Goal: Information Seeking & Learning: Learn about a topic

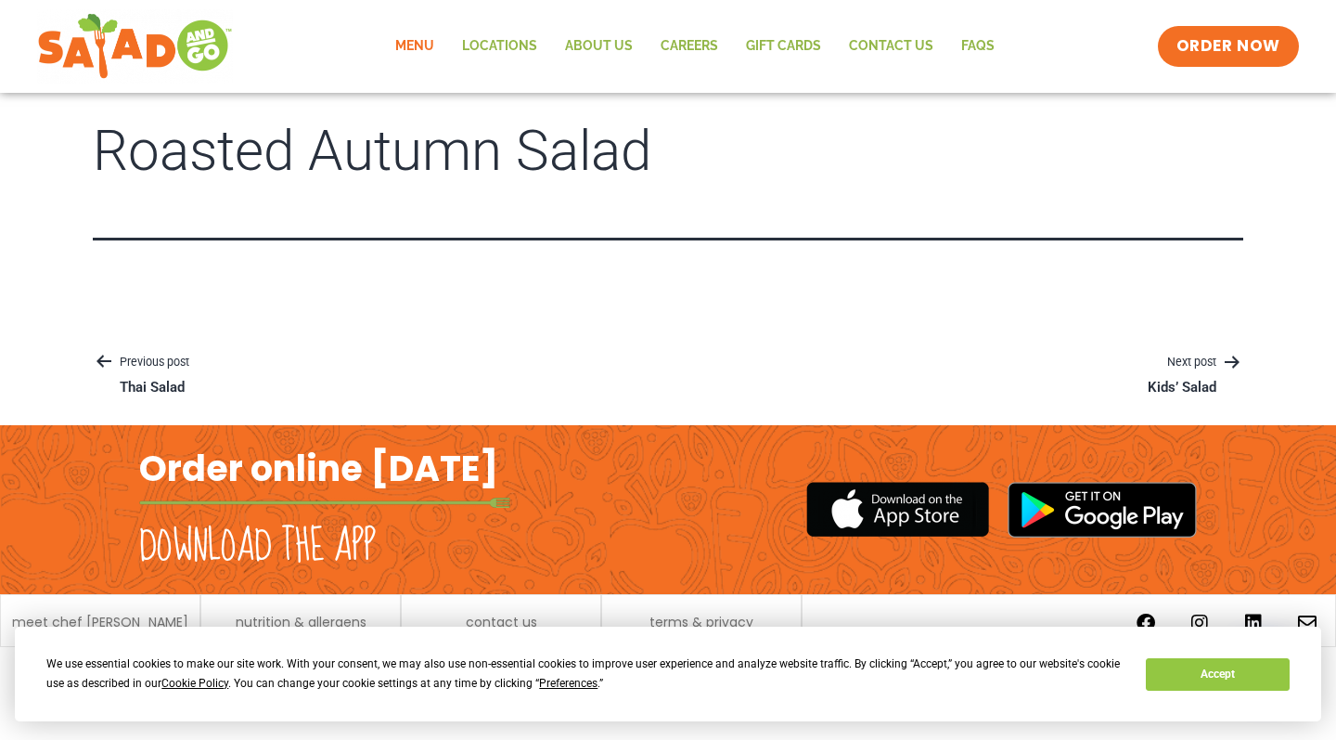
click at [432, 55] on link "Menu" at bounding box center [414, 46] width 67 height 43
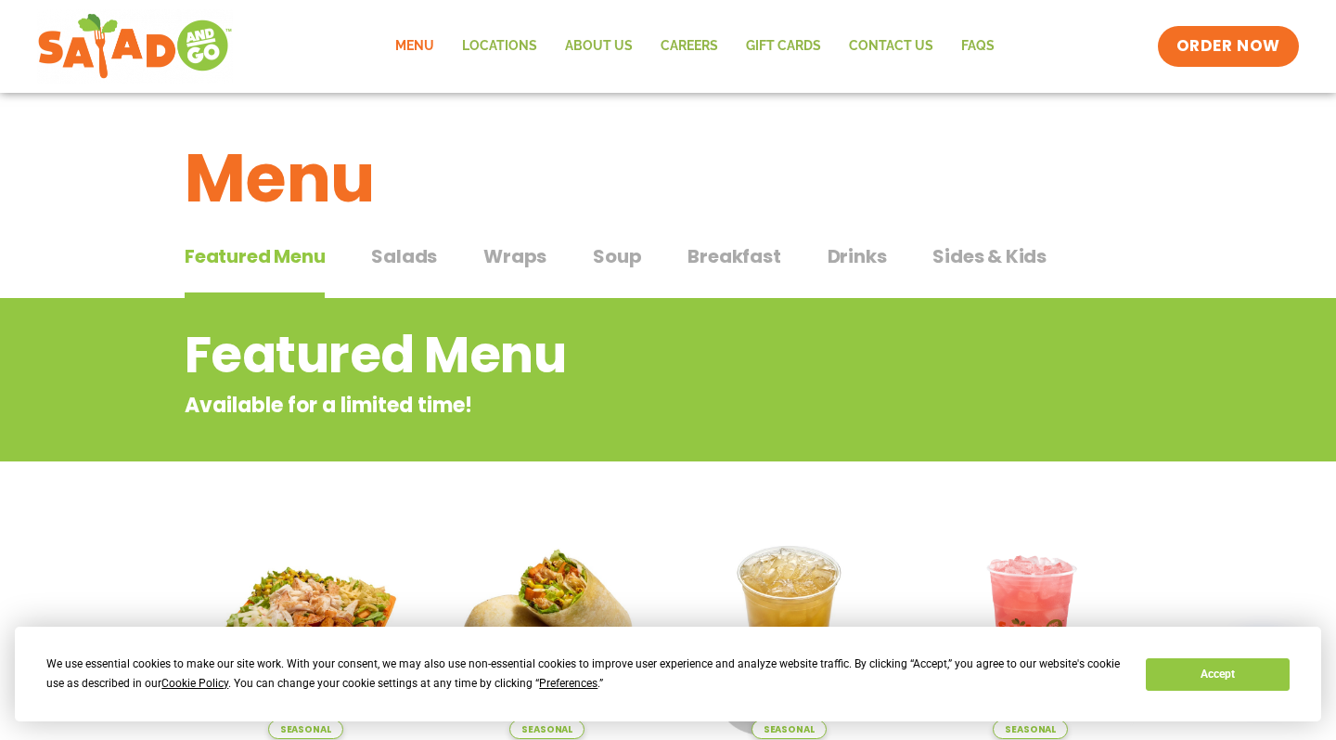
click at [396, 264] on span "Salads" at bounding box center [404, 256] width 66 height 28
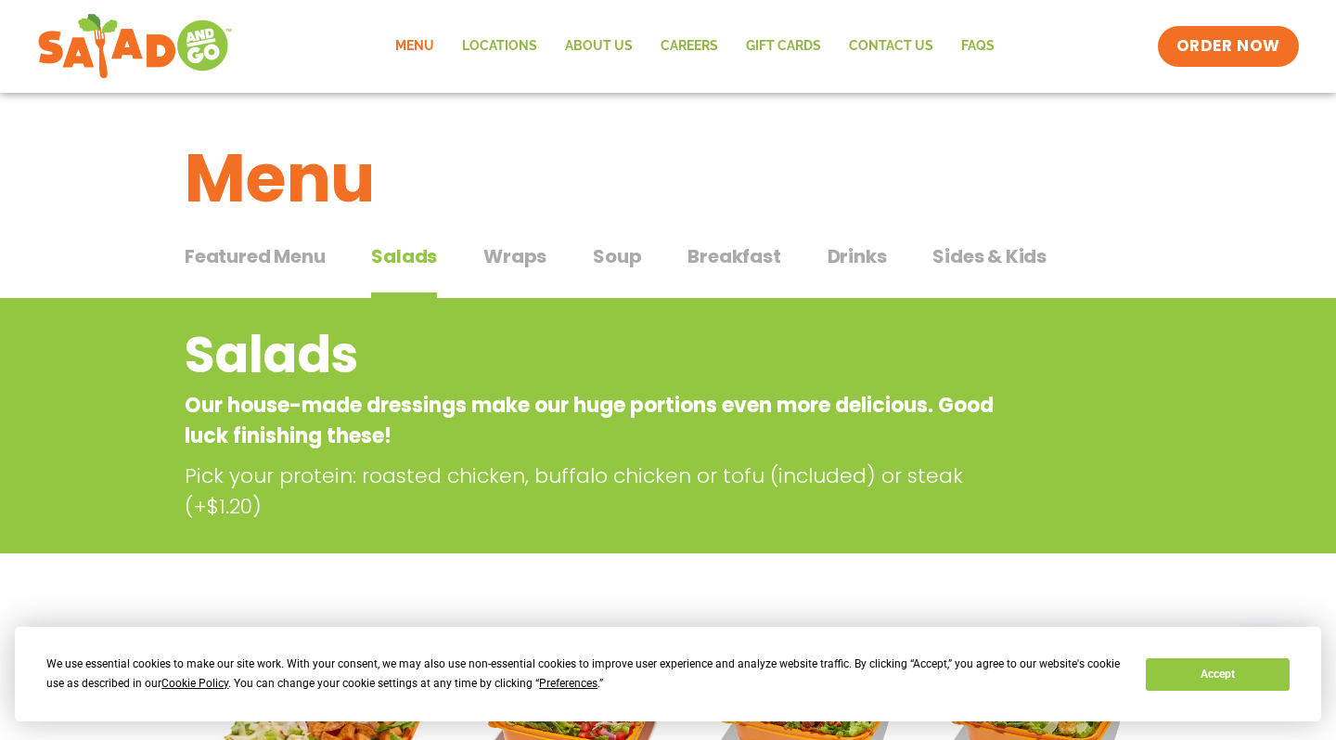
click at [264, 247] on span "Featured Menu" at bounding box center [255, 256] width 140 height 28
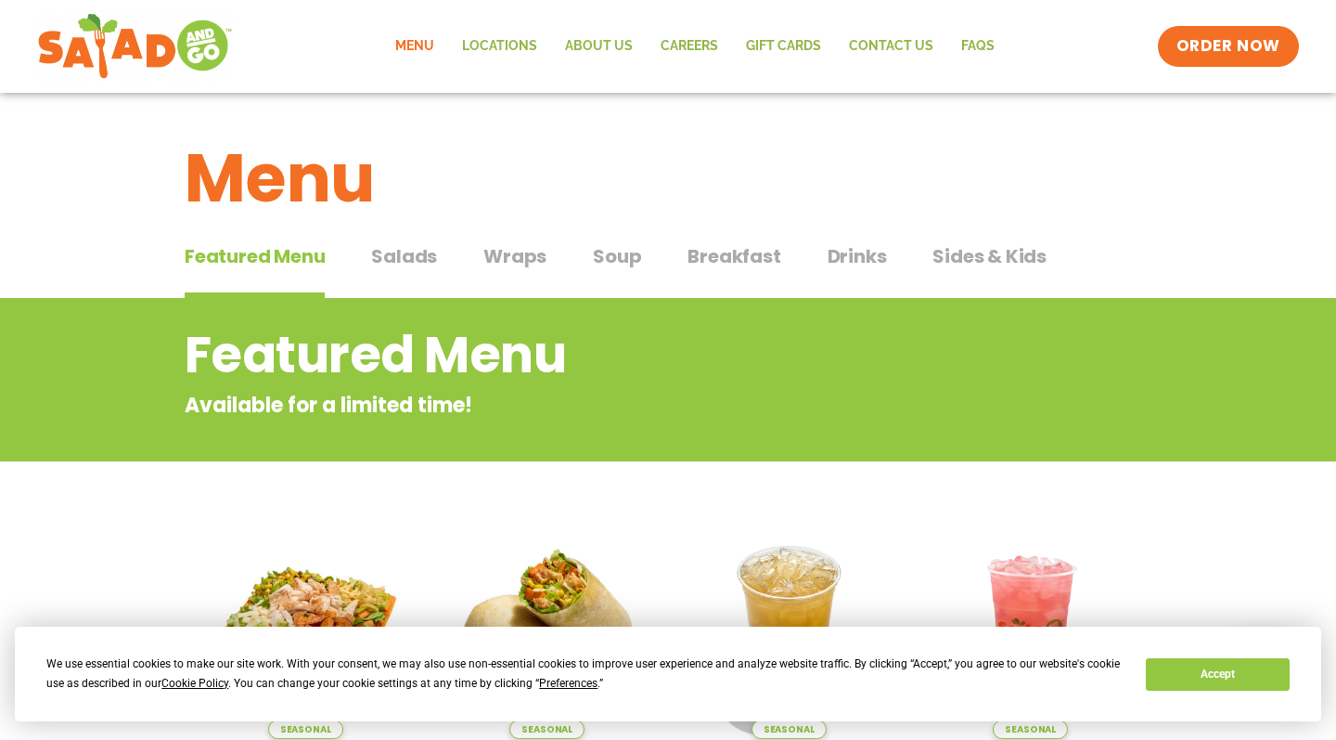
click at [534, 247] on span "Wraps" at bounding box center [515, 256] width 63 height 28
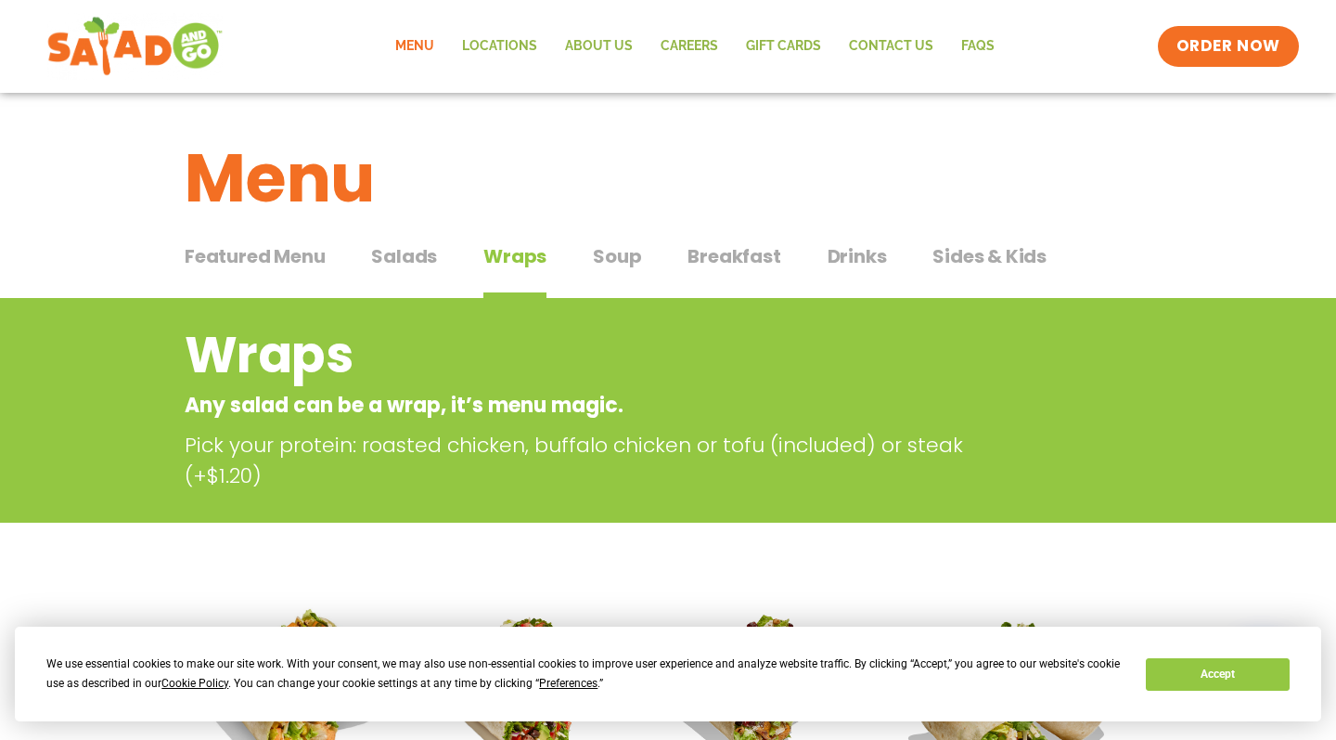
click at [167, 24] on img at bounding box center [134, 46] width 175 height 67
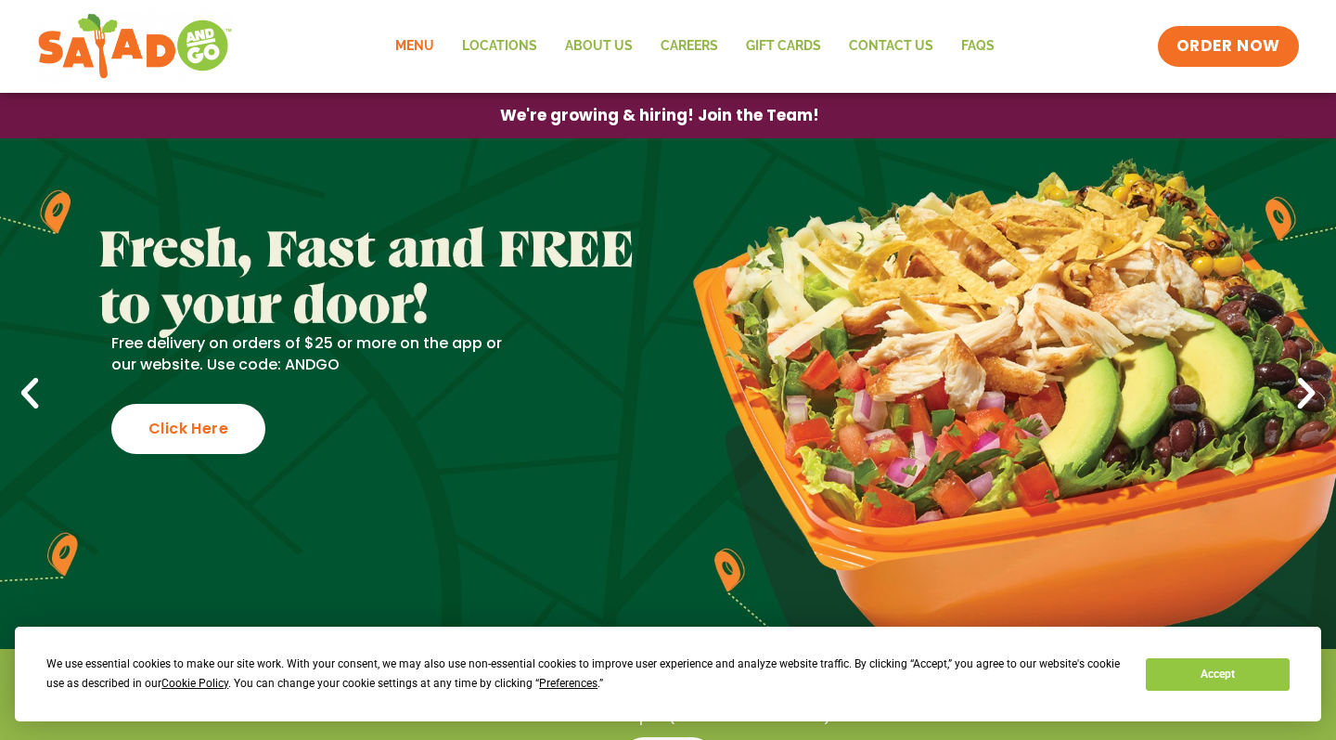
click at [438, 33] on link "Menu" at bounding box center [414, 46] width 67 height 43
